Goal: Task Accomplishment & Management: Manage account settings

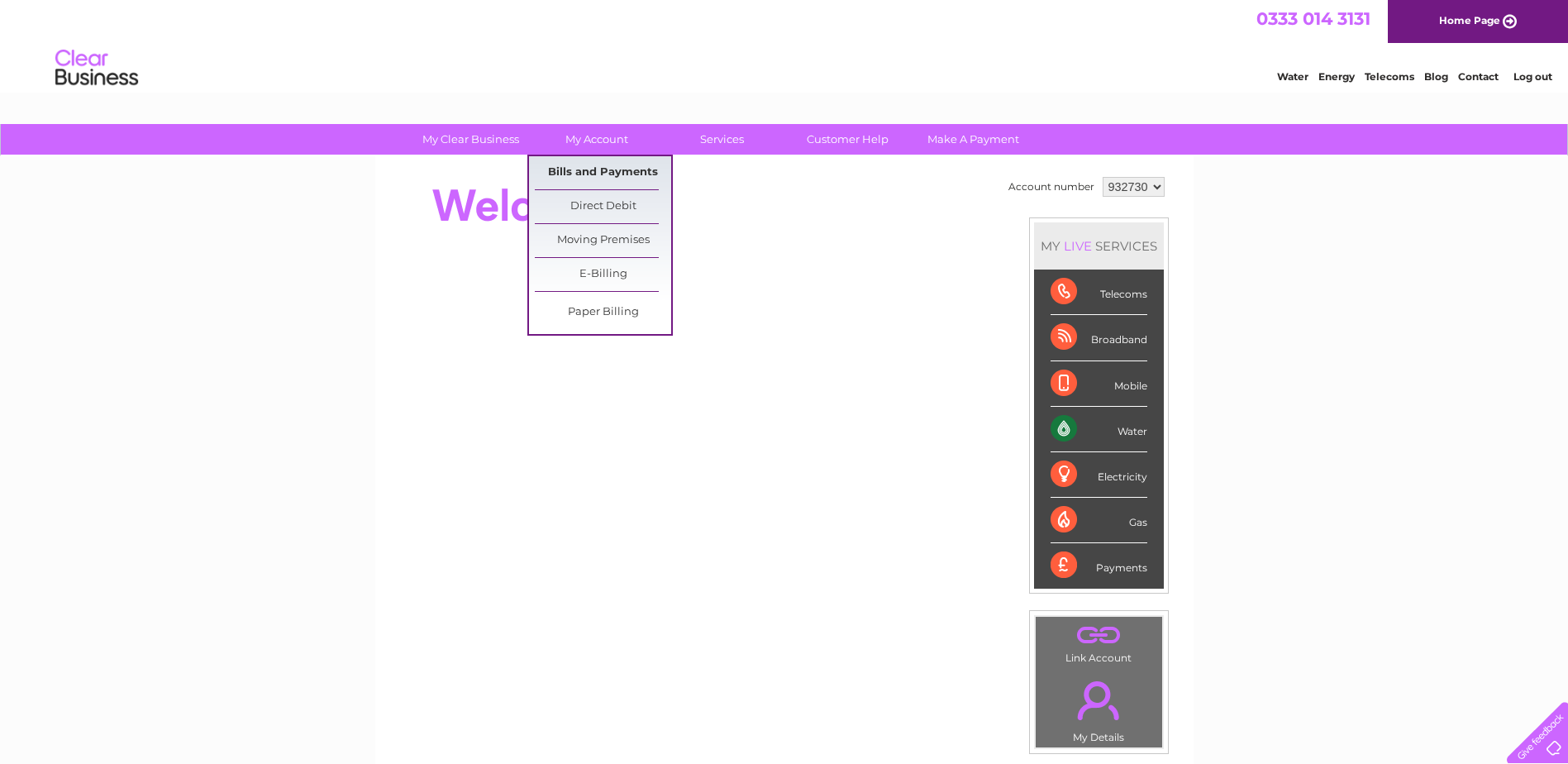
click at [606, 169] on link "Bills and Payments" at bounding box center [602, 173] width 136 height 33
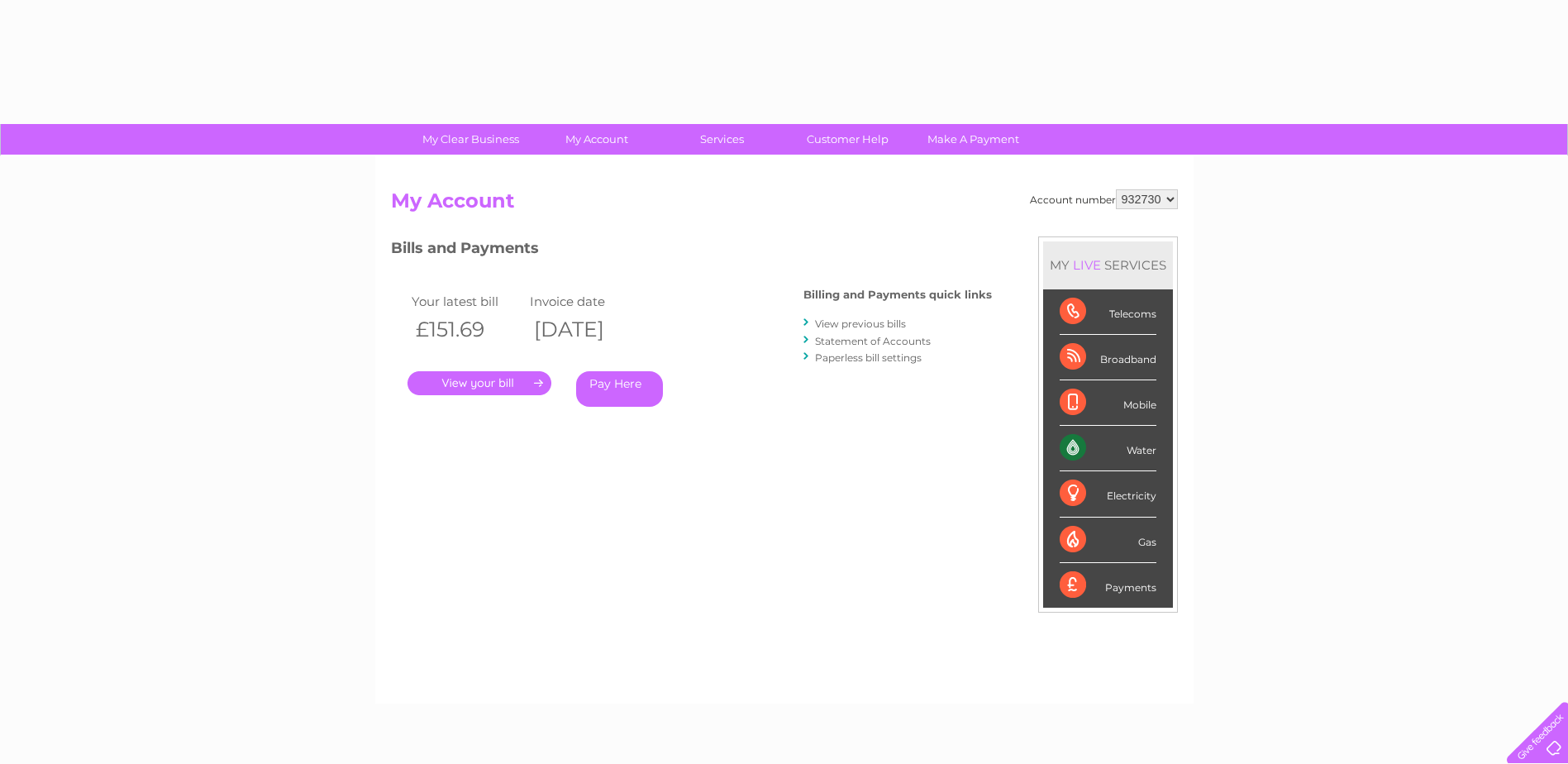
click at [494, 381] on link "." at bounding box center [479, 383] width 144 height 24
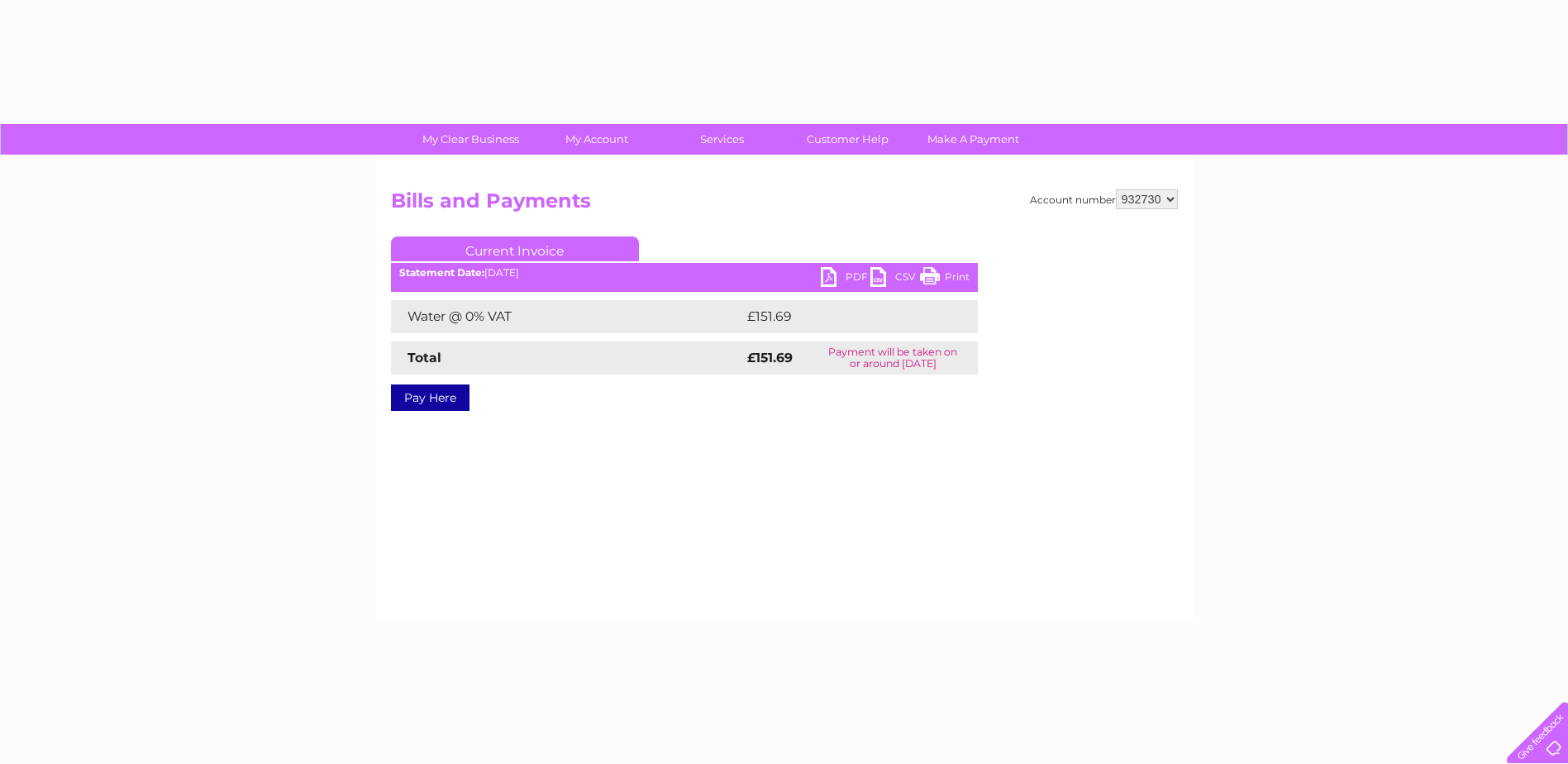
click at [827, 277] on link "PDF" at bounding box center [845, 279] width 50 height 24
